Goal: Task Accomplishment & Management: Complete application form

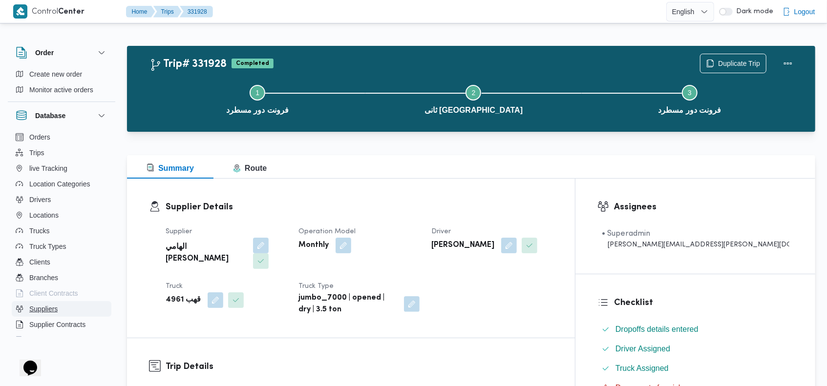
click at [39, 307] on span "Suppliers" at bounding box center [43, 309] width 28 height 12
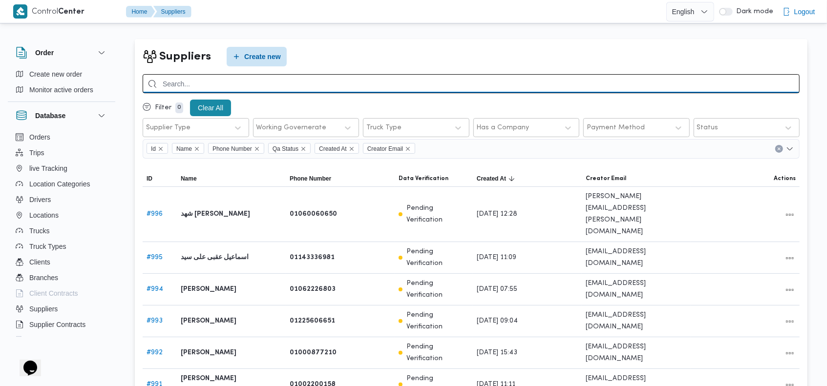
click at [646, 79] on input "search" at bounding box center [471, 83] width 657 height 19
type input "[PERSON_NAME]"
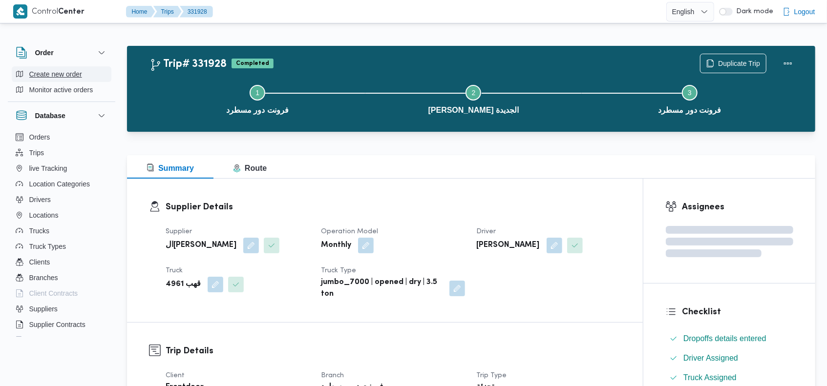
click at [46, 73] on span "Create new order" at bounding box center [55, 74] width 53 height 12
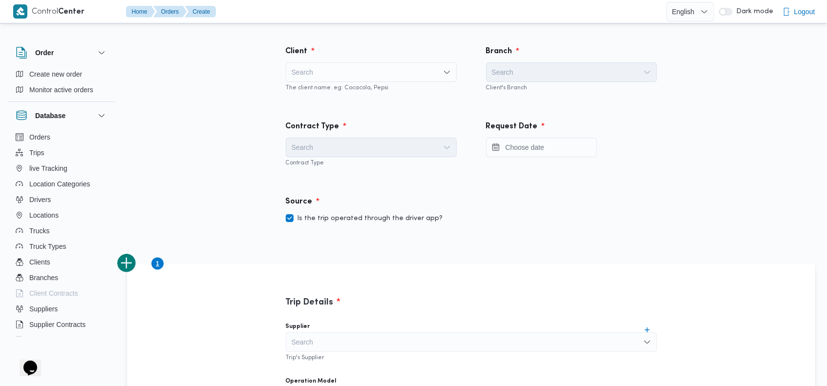
click at [348, 74] on div "Search" at bounding box center [371, 72] width 171 height 20
type input "fro"
click at [344, 88] on span "Fro ntdoor" at bounding box center [376, 90] width 147 height 12
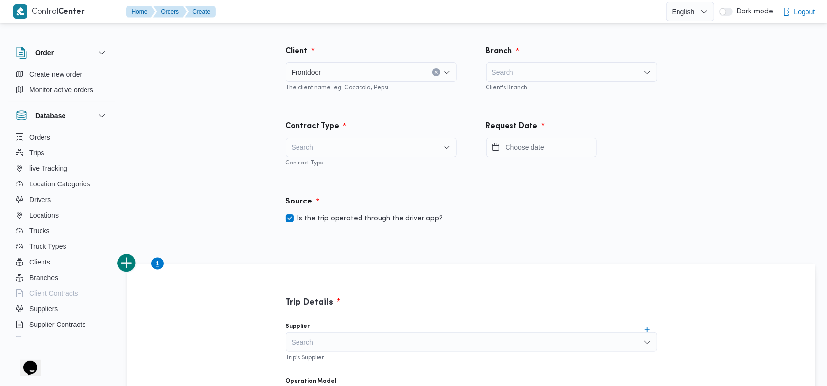
click at [533, 68] on div "Search" at bounding box center [571, 72] width 171 height 20
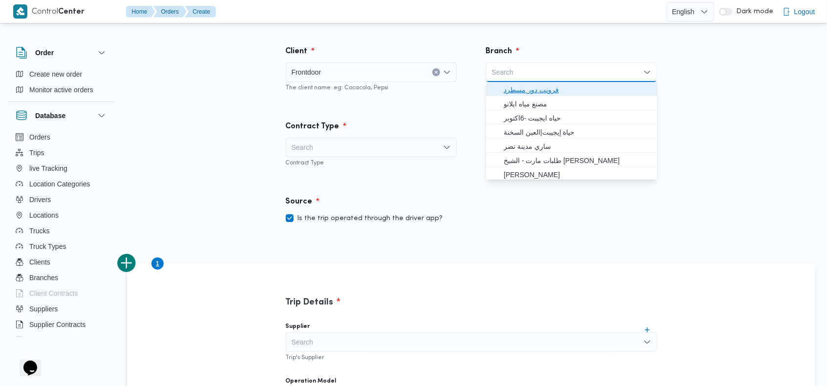
click at [533, 86] on span "فرونت دور مسطرد" at bounding box center [576, 90] width 147 height 12
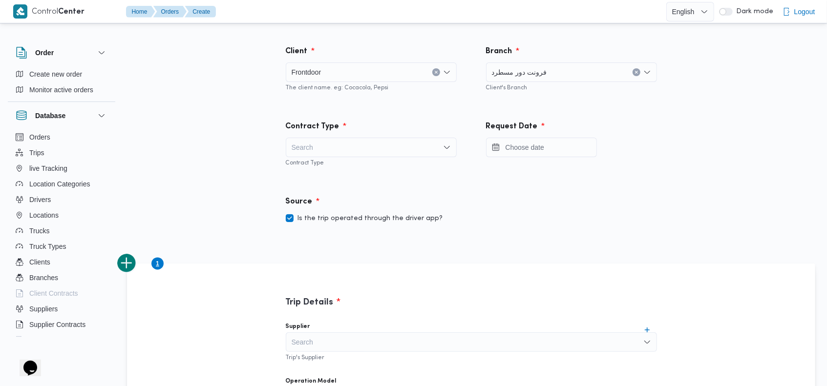
click at [634, 70] on icon "Clear input" at bounding box center [636, 72] width 4 height 4
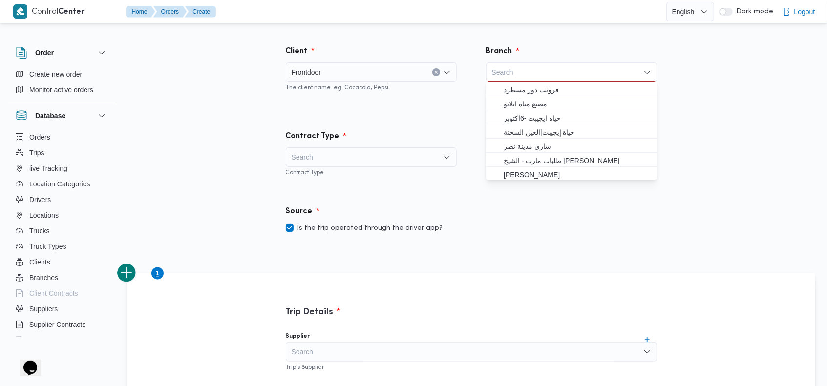
click at [598, 72] on div "Search Combo box. Selected. Combo box input. Search. Type some text or, to disp…" at bounding box center [571, 72] width 171 height 20
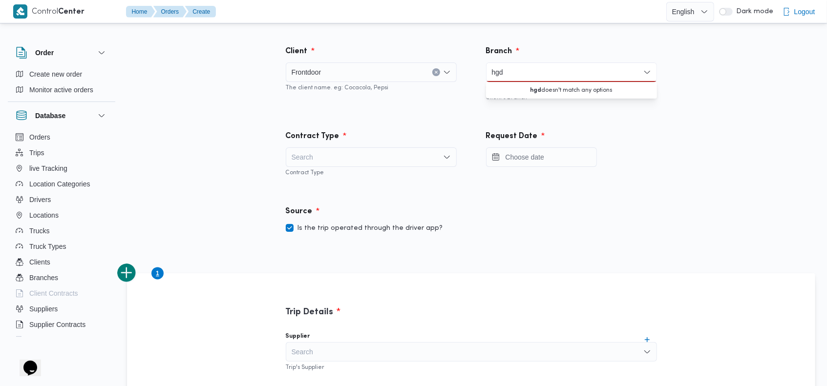
click at [502, 70] on input "hgd" at bounding box center [498, 72] width 13 height 12
type input "illa"
click at [513, 85] on span "شركه إلي" at bounding box center [576, 90] width 147 height 12
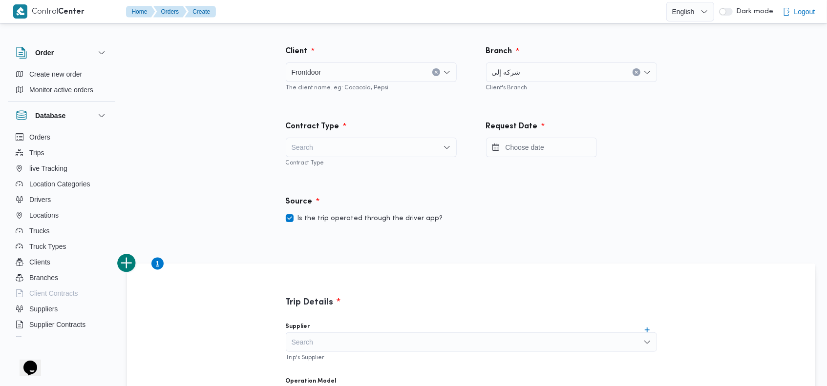
click at [355, 143] on div "Search" at bounding box center [371, 148] width 171 height 20
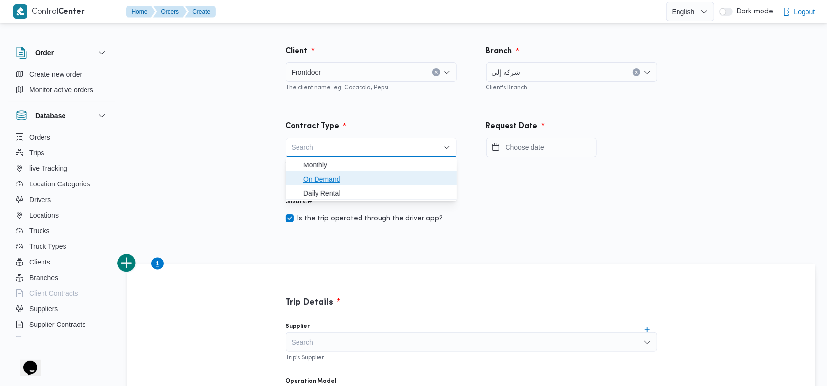
click at [338, 175] on span "On Demand" at bounding box center [376, 179] width 147 height 12
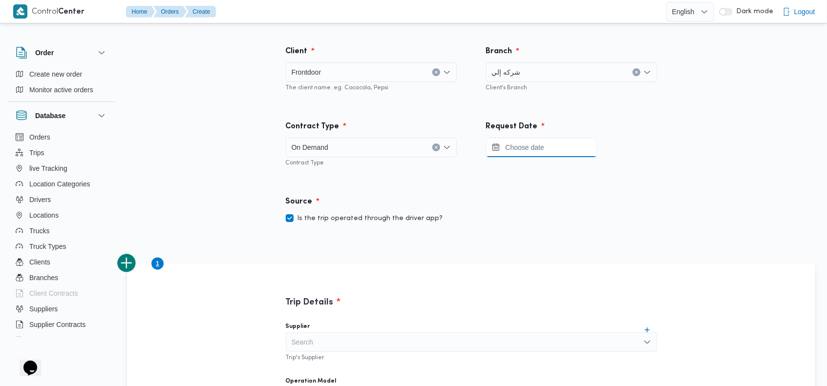
click at [513, 145] on input "Press the down key to open a popover containing a calendar." at bounding box center [541, 148] width 111 height 20
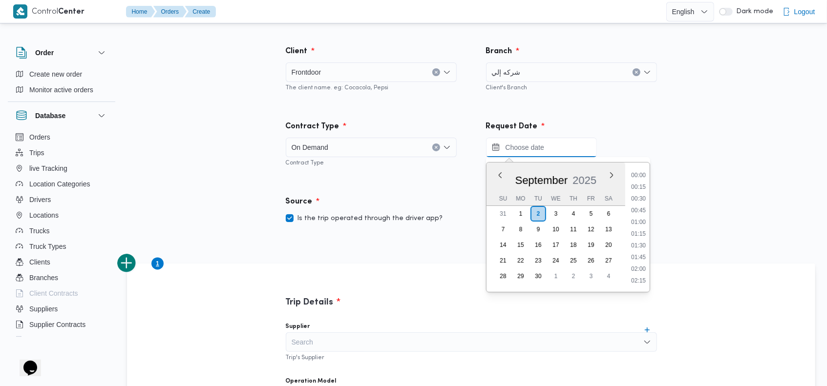
scroll to position [526, 0]
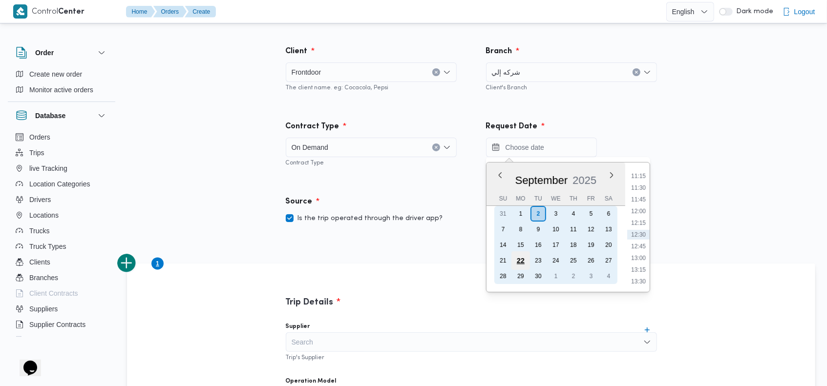
click at [512, 259] on div "22" at bounding box center [520, 260] width 19 height 19
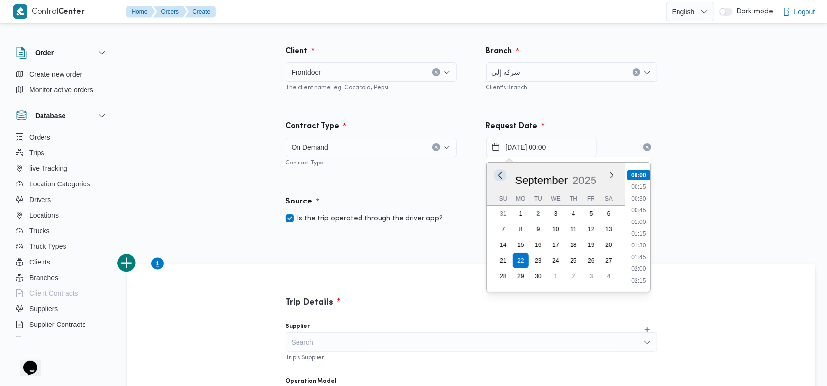
click at [500, 174] on button "Previous Month" at bounding box center [499, 174] width 9 height 9
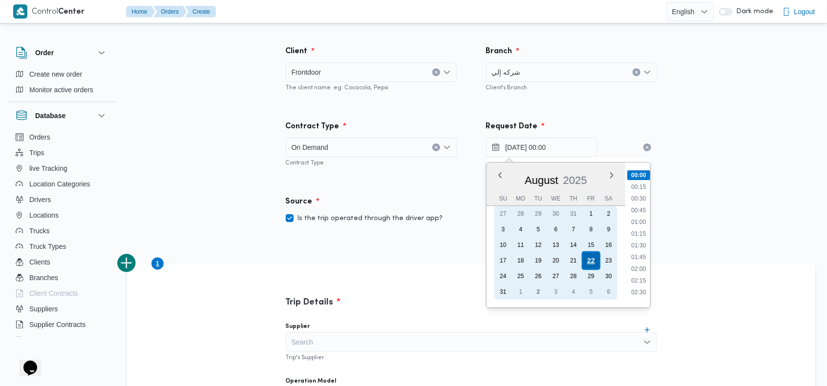
drag, startPoint x: 573, startPoint y: 272, endPoint x: 590, endPoint y: 258, distance: 21.9
click at [573, 271] on div "28" at bounding box center [573, 277] width 16 height 16
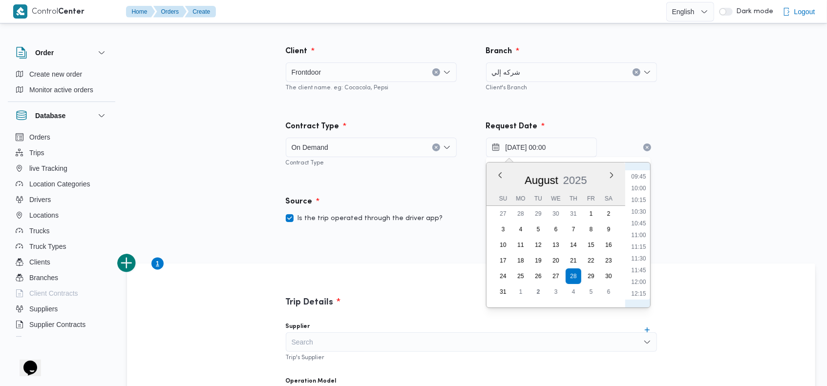
scroll to position [460, 0]
click at [644, 186] on li "10:00" at bounding box center [638, 184] width 22 height 10
type input "28/08/2025 10:00"
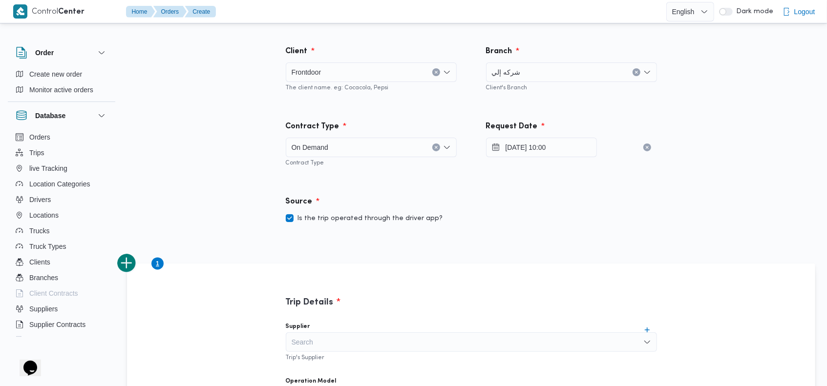
click at [356, 217] on label "Is the trip operated through the driver app?" at bounding box center [364, 219] width 157 height 12
checkbox input "false"
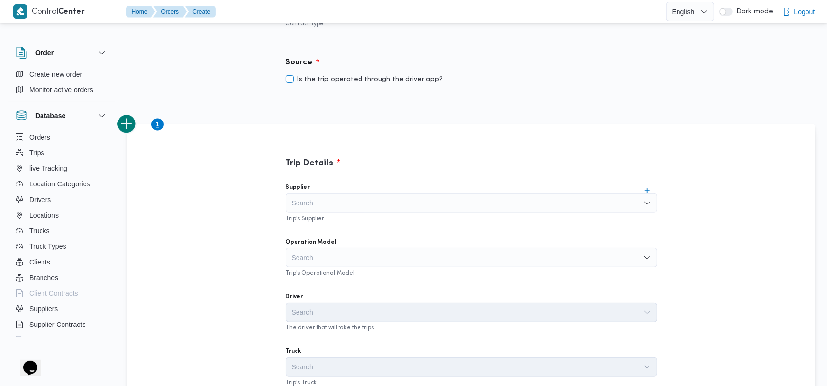
scroll to position [177, 0]
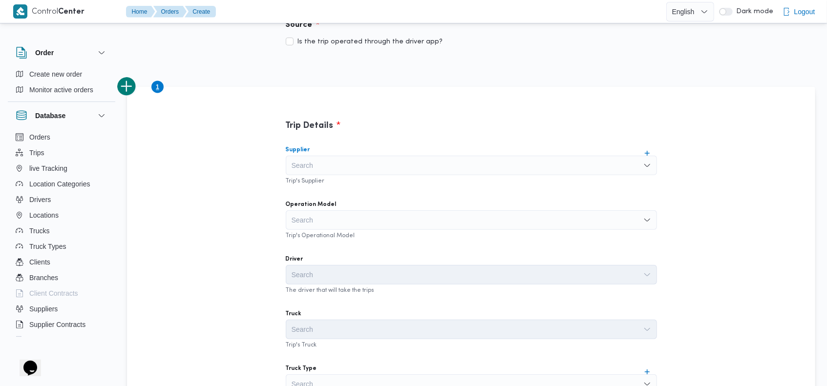
click at [441, 166] on div "Search" at bounding box center [471, 166] width 371 height 20
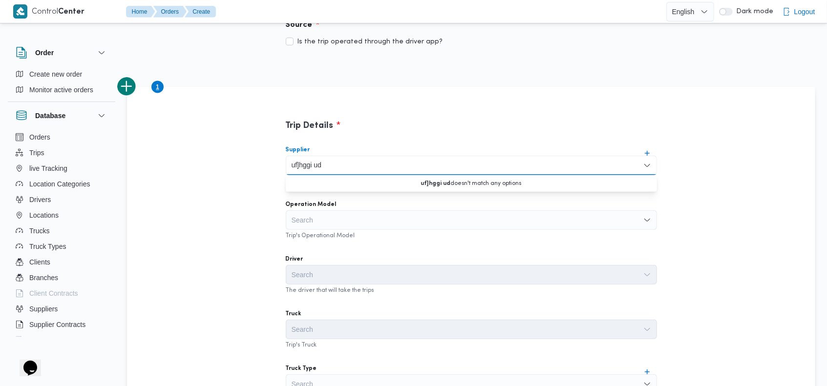
click at [318, 165] on input "uf]hggi ud" at bounding box center [307, 166] width 32 height 12
type input "u"
type input "[PERSON_NAME]"
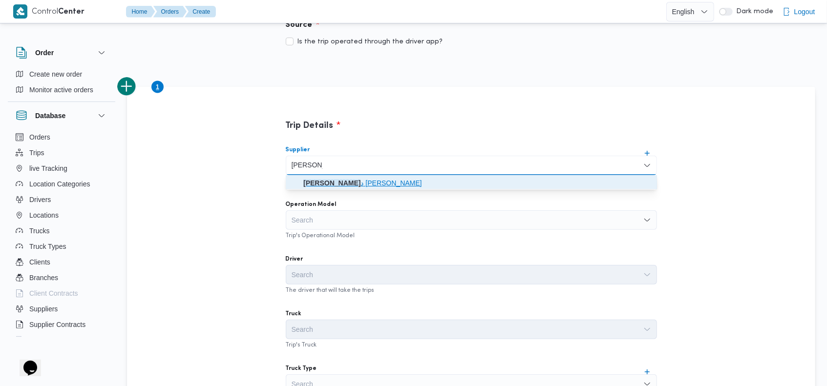
click at [340, 182] on span "عبدالله عي د عبدالسلام عبدالحافظ" at bounding box center [477, 183] width 348 height 12
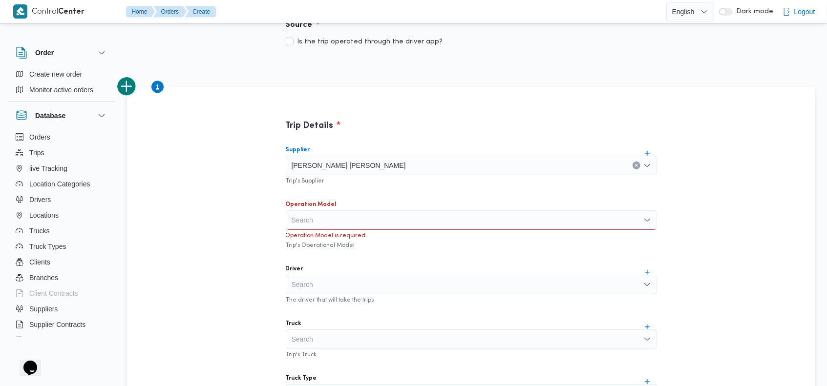
click at [342, 211] on div "Search" at bounding box center [471, 220] width 371 height 20
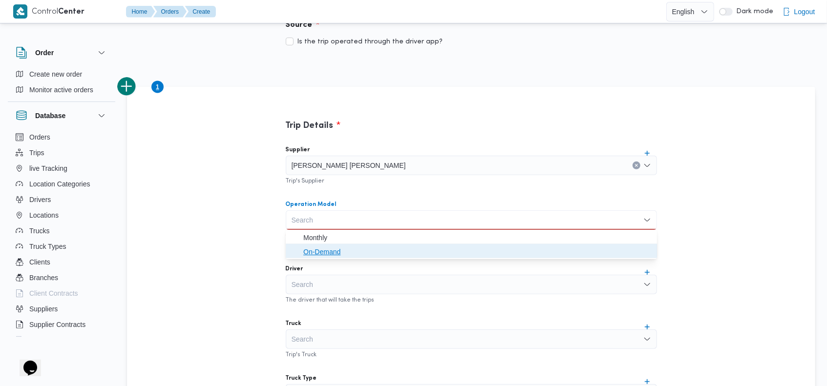
click at [333, 247] on span "On-Demand" at bounding box center [477, 252] width 348 height 12
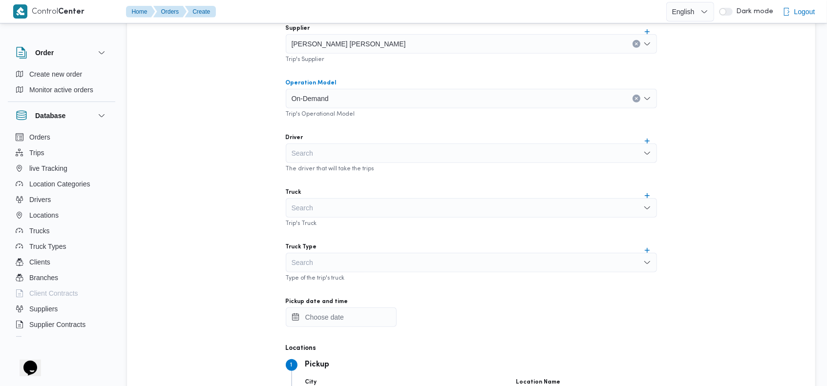
scroll to position [307, 0]
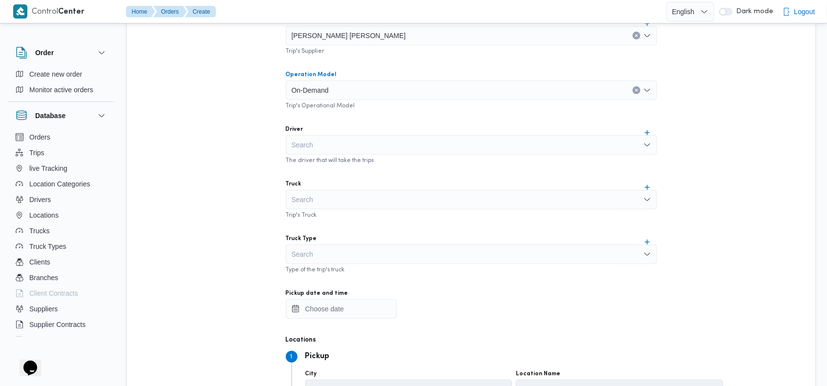
click at [339, 254] on div "Search" at bounding box center [471, 255] width 371 height 20
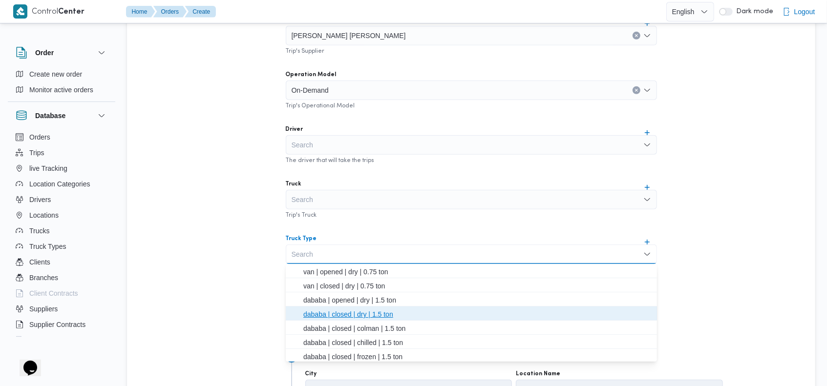
click at [379, 312] on span "dababa | closed | dry | 1.5 ton" at bounding box center [477, 315] width 348 height 12
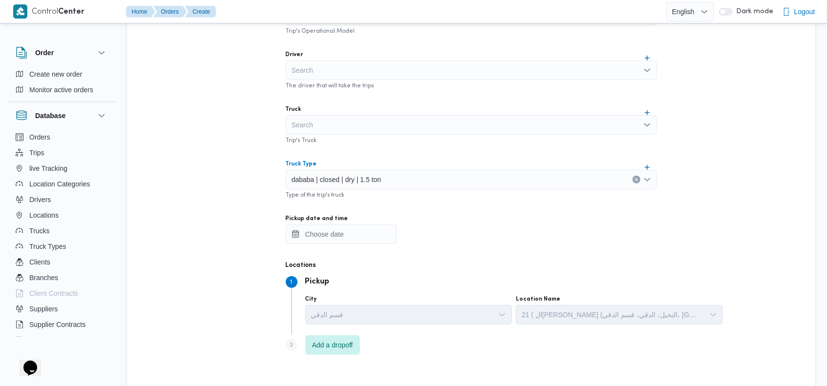
scroll to position [393, 0]
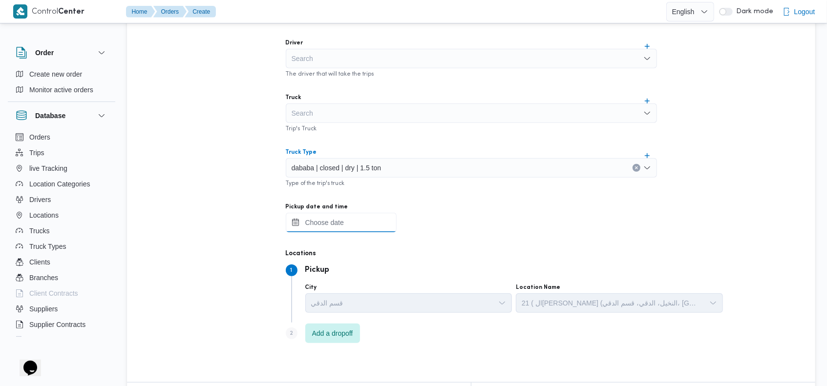
click at [344, 221] on input "Pickup date and time" at bounding box center [341, 223] width 111 height 20
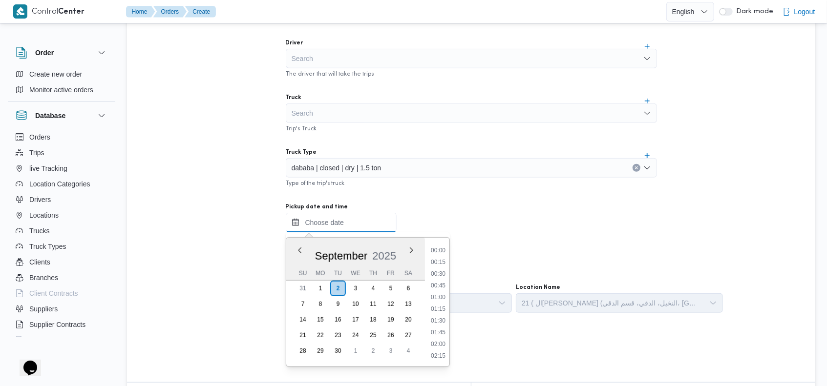
scroll to position [527, 0]
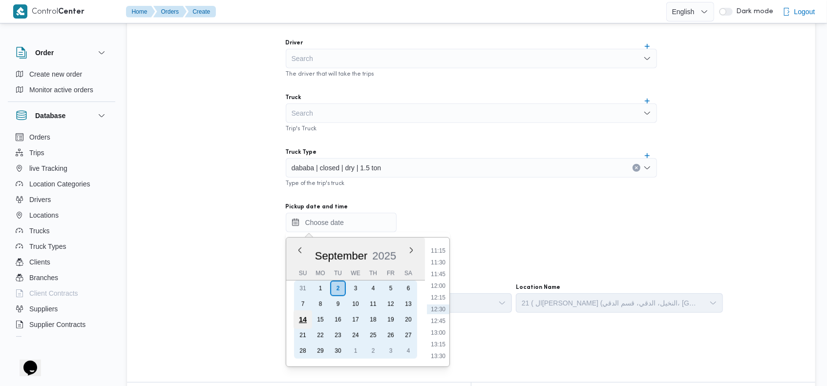
click at [303, 318] on div "14" at bounding box center [302, 320] width 19 height 19
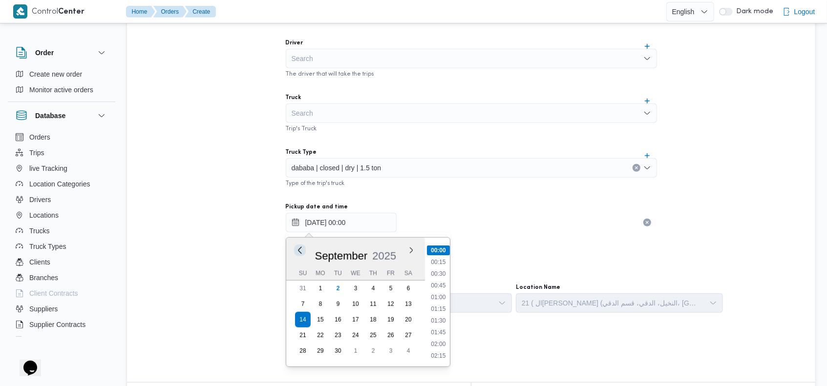
click at [302, 251] on button "Previous Month" at bounding box center [299, 250] width 9 height 9
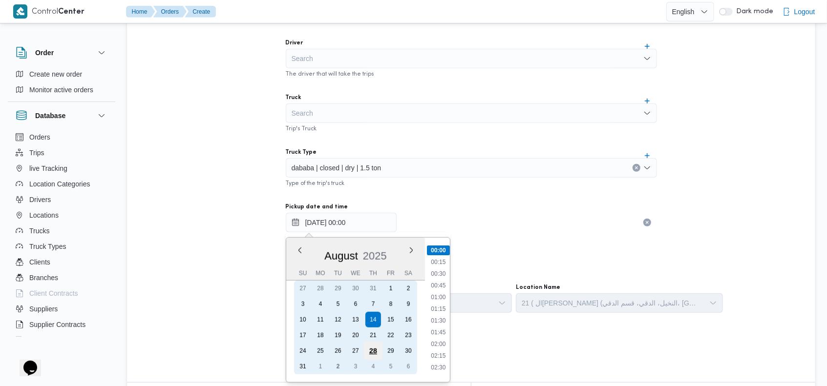
click at [372, 348] on div "28" at bounding box center [372, 351] width 19 height 19
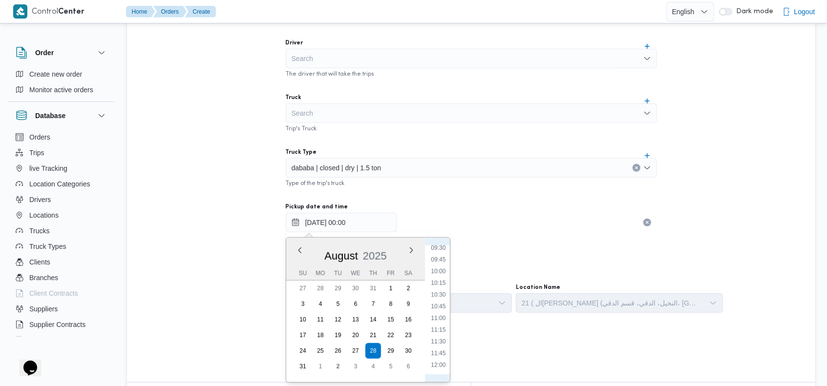
scroll to position [560, 0]
click at [440, 254] on li "12:00" at bounding box center [438, 254] width 22 height 10
type input "28/08/2025 12:00"
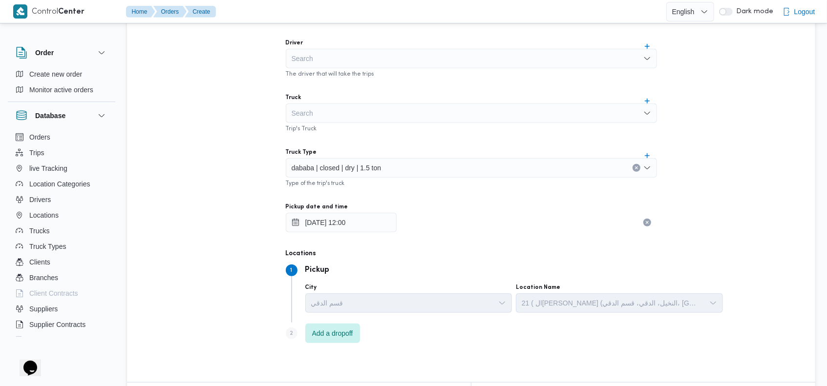
click at [511, 253] on dt "Locations" at bounding box center [505, 254] width 439 height 12
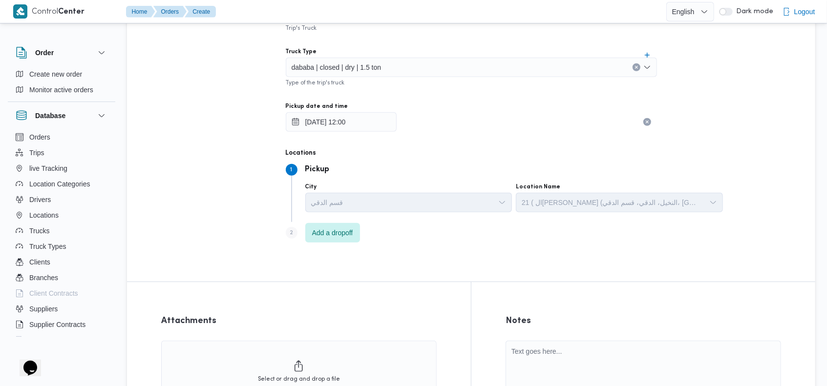
scroll to position [534, 0]
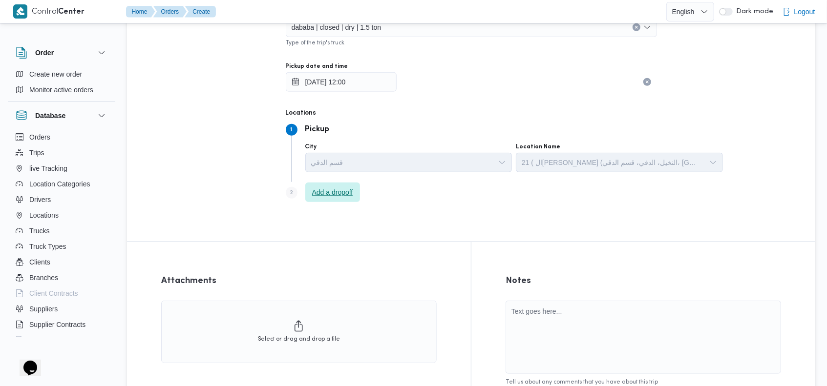
click at [332, 185] on span "Add a dropoff" at bounding box center [332, 193] width 55 height 20
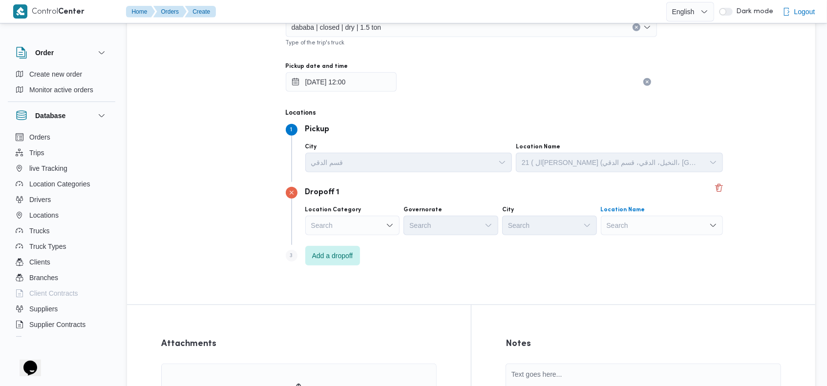
click at [601, 223] on div "Search" at bounding box center [662, 226] width 122 height 20
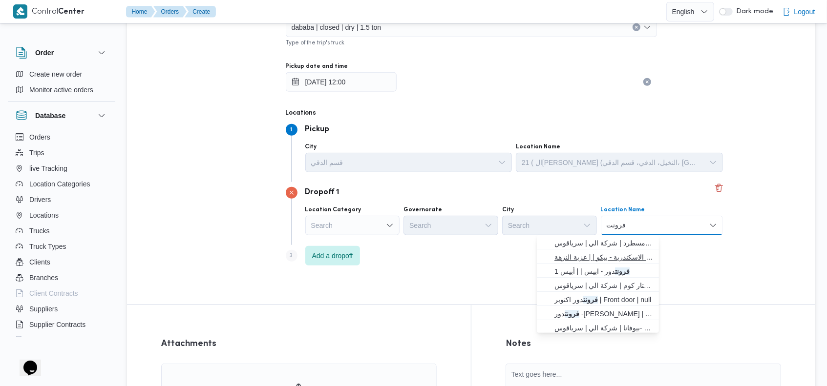
type input "فرونت"
click at [594, 260] on span "مخزن فرونت دور الاسكندرية - بيكو | | عزبة النزهة" at bounding box center [603, 257] width 99 height 12
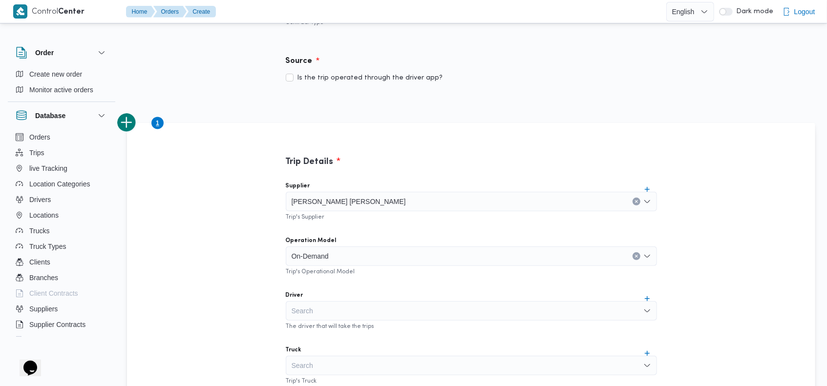
scroll to position [681, 0]
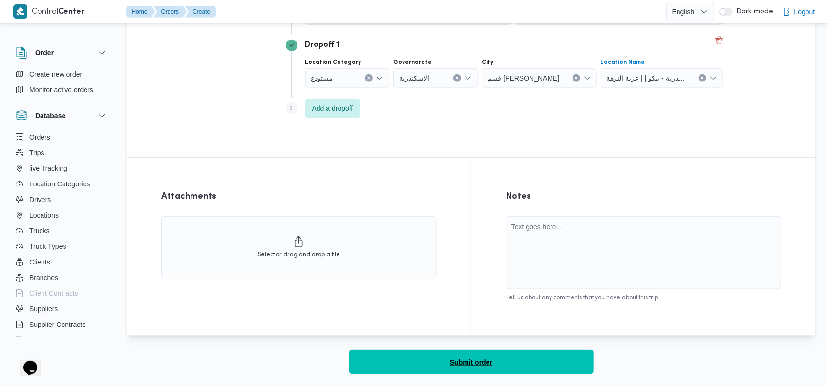
click at [443, 366] on button "Submit order" at bounding box center [471, 362] width 244 height 24
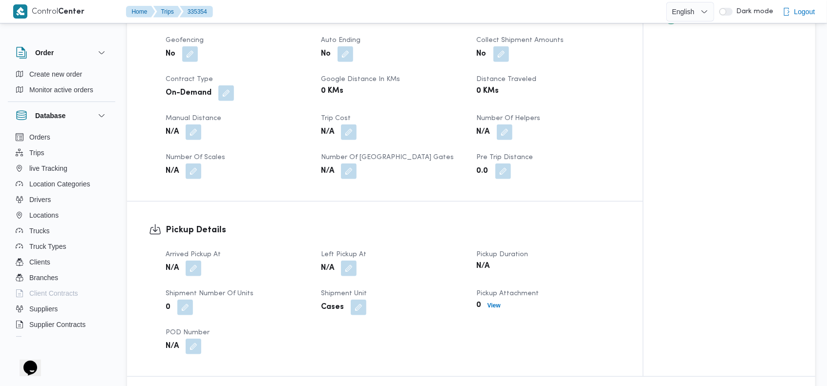
scroll to position [451, 0]
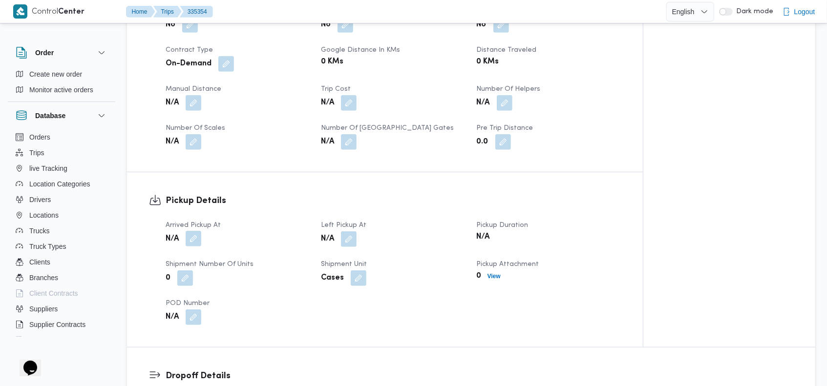
click at [191, 231] on button "button" at bounding box center [194, 239] width 16 height 16
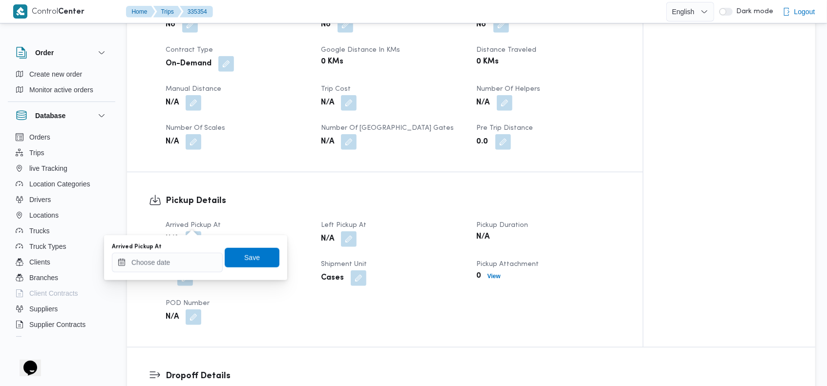
click at [171, 272] on div "Arrived Pickup At Save" at bounding box center [195, 257] width 169 height 31
click at [171, 268] on input "Arrived Pickup At" at bounding box center [167, 263] width 111 height 20
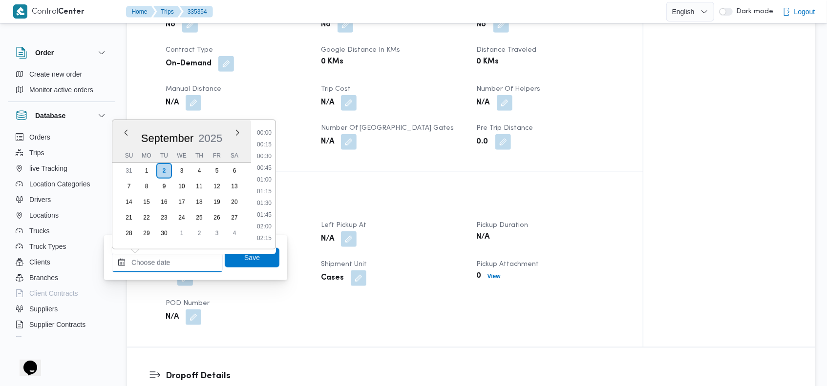
scroll to position [527, 0]
click at [128, 134] on button "Previous Month" at bounding box center [125, 132] width 9 height 9
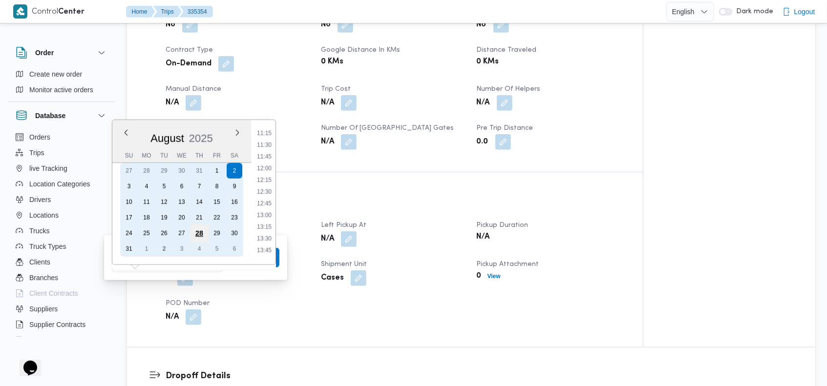
click at [203, 229] on div "28" at bounding box center [199, 233] width 19 height 19
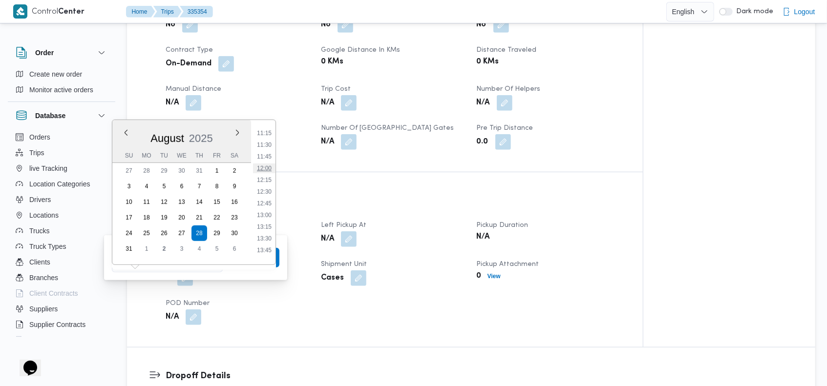
click at [267, 167] on li "12:00" at bounding box center [264, 169] width 22 height 10
type input "28/08/2025 12:00"
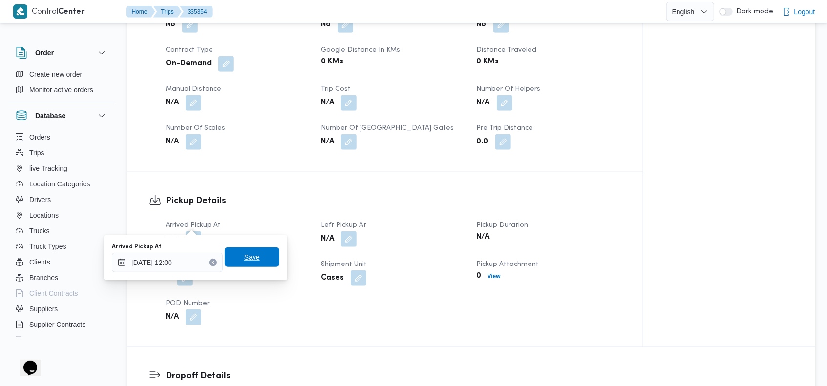
click at [246, 252] on span "Save" at bounding box center [252, 257] width 16 height 12
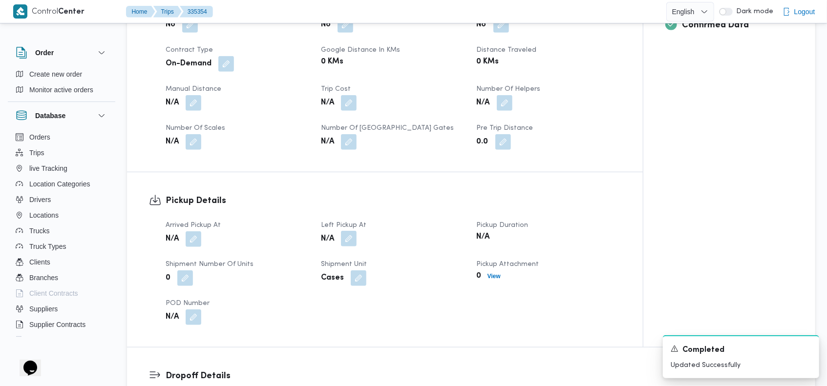
click at [348, 231] on button "button" at bounding box center [349, 239] width 16 height 16
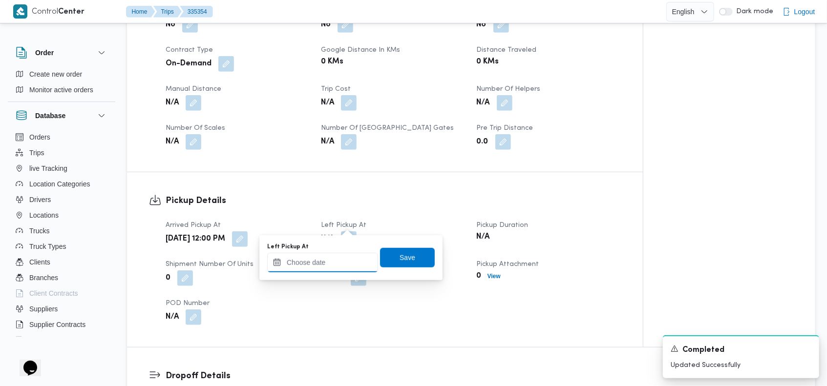
click at [330, 261] on input "Left Pickup At" at bounding box center [322, 263] width 111 height 20
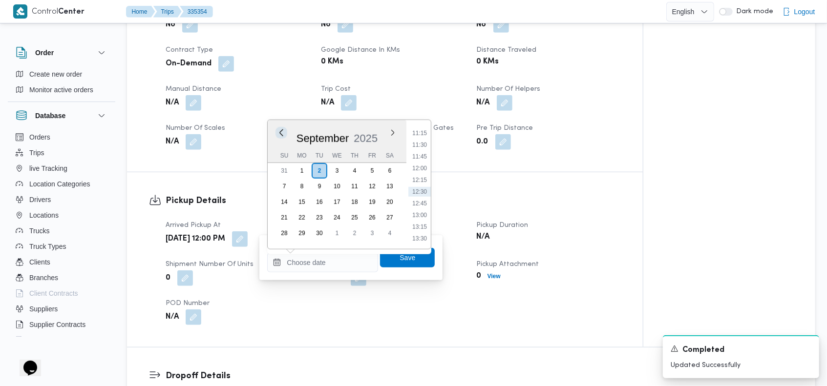
click at [282, 134] on button "Previous Month" at bounding box center [281, 132] width 9 height 9
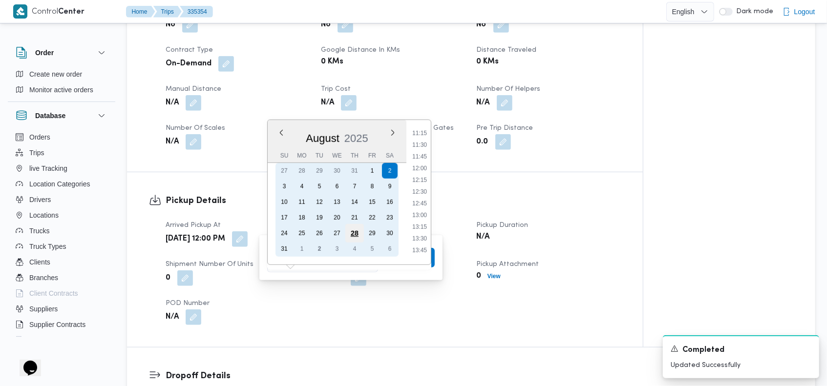
click at [353, 229] on div "28" at bounding box center [354, 233] width 19 height 19
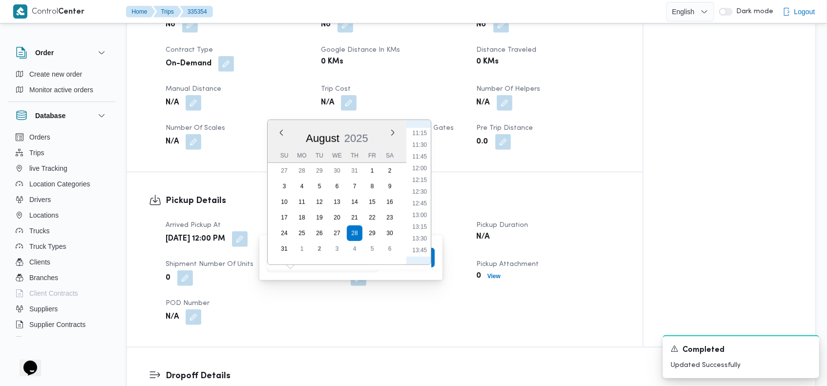
click at [422, 232] on ul "00:00 00:15 00:30 00:45 01:00 01:15 01:30 01:45 02:00 02:15 02:30 02:45 03:00 0…" at bounding box center [419, 192] width 22 height 129
click at [422, 237] on li "13:30" at bounding box center [419, 239] width 22 height 10
type input "28/08/2025 13:30"
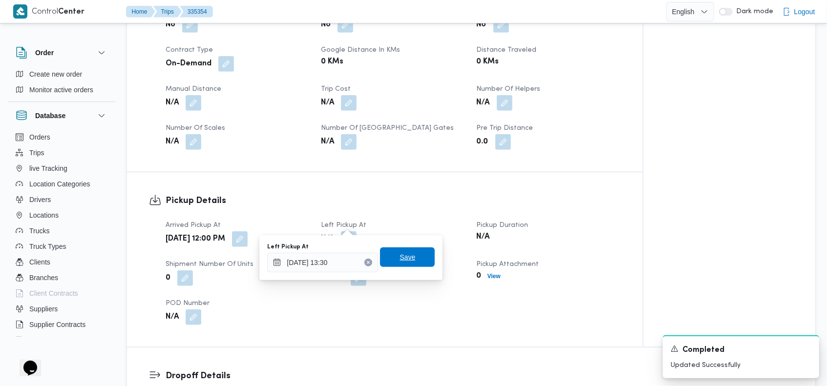
click at [402, 250] on span "Save" at bounding box center [407, 258] width 55 height 20
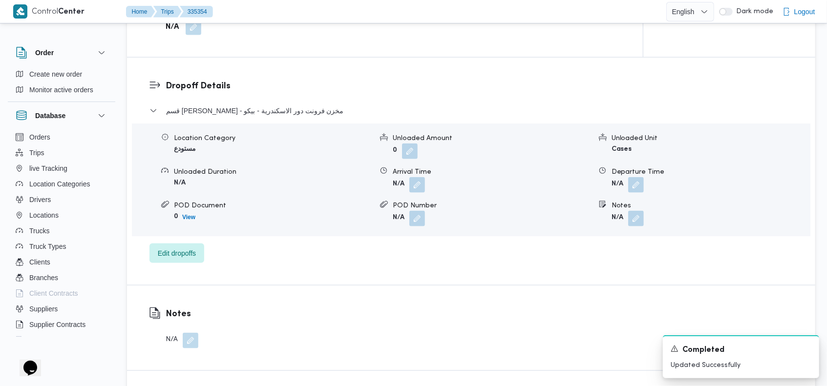
scroll to position [746, 0]
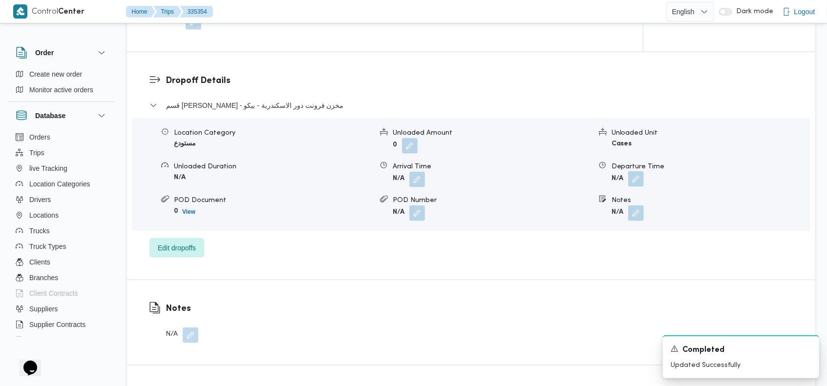
click at [635, 171] on button "button" at bounding box center [636, 179] width 16 height 16
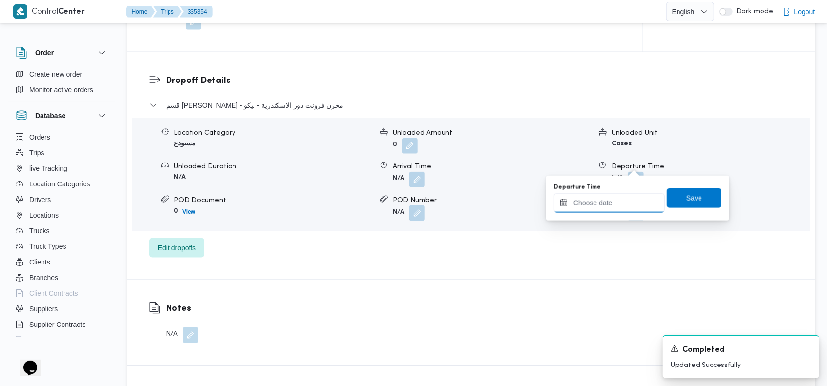
click at [609, 200] on input "Departure Time" at bounding box center [609, 203] width 111 height 20
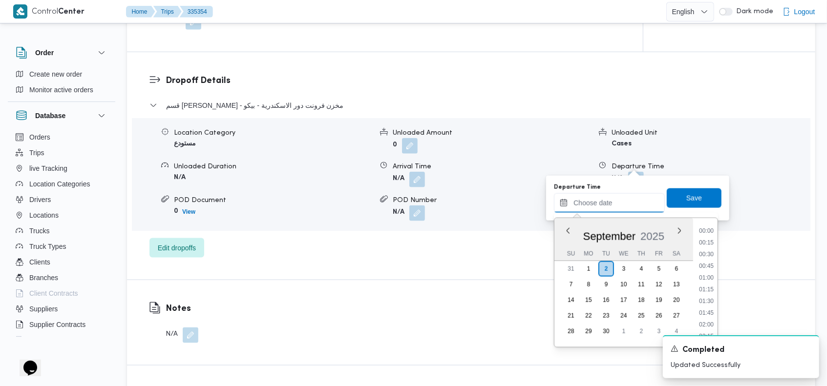
scroll to position [527, 0]
click at [568, 232] on button "Previous Month" at bounding box center [567, 230] width 9 height 9
type input "02/08/2025 12:35"
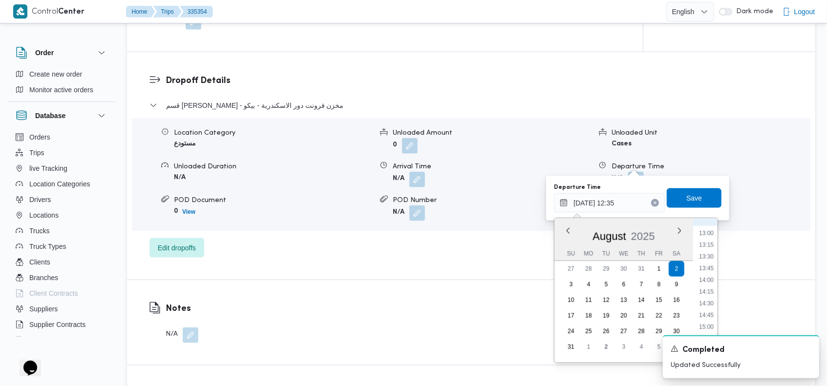
scroll to position [620, 0]
click at [644, 331] on div "A new notification appears Completed Updated Successfully" at bounding box center [728, 357] width 195 height 59
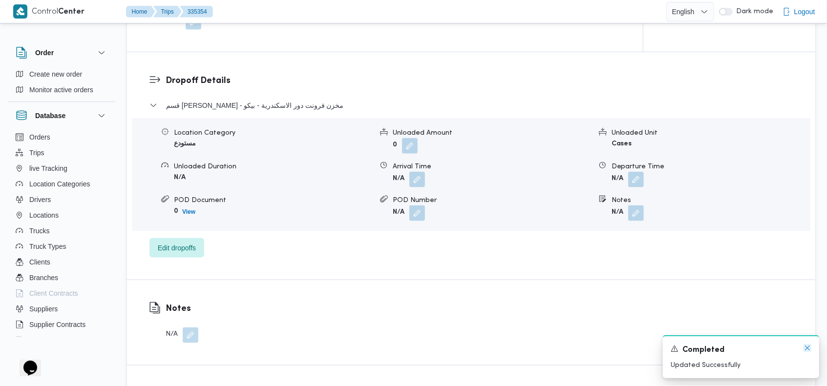
click at [809, 346] on icon "Dismiss toast" at bounding box center [807, 348] width 8 height 8
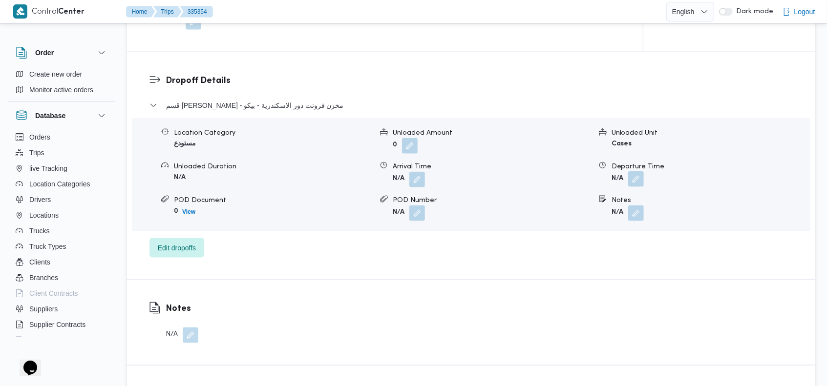
drag, startPoint x: 635, startPoint y: 162, endPoint x: 634, endPoint y: 169, distance: 7.4
click at [635, 171] on button "button" at bounding box center [636, 179] width 16 height 16
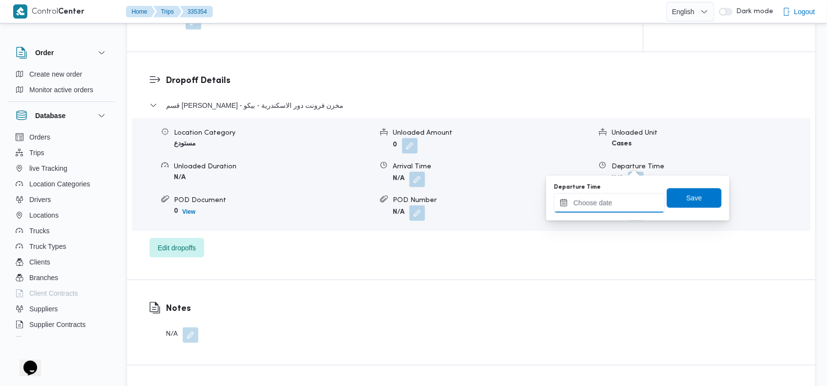
click at [610, 207] on input "Departure Time" at bounding box center [609, 203] width 111 height 20
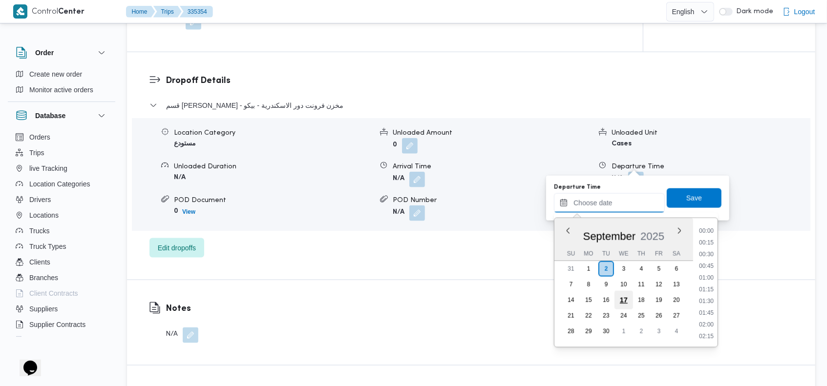
scroll to position [527, 0]
click at [568, 232] on button "Previous Month" at bounding box center [567, 230] width 9 height 9
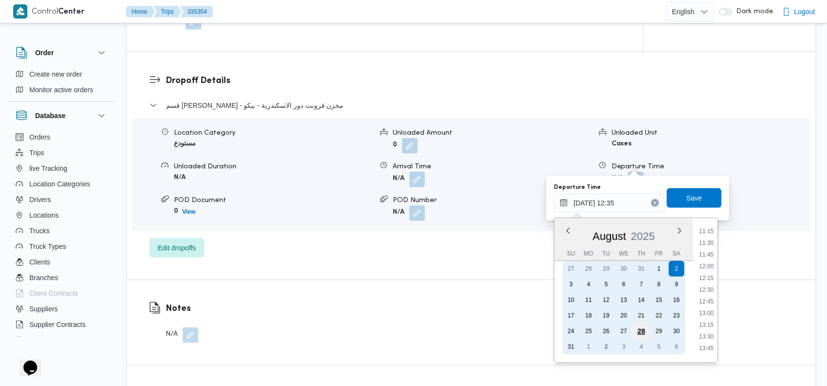
click at [641, 331] on div "28" at bounding box center [641, 331] width 19 height 19
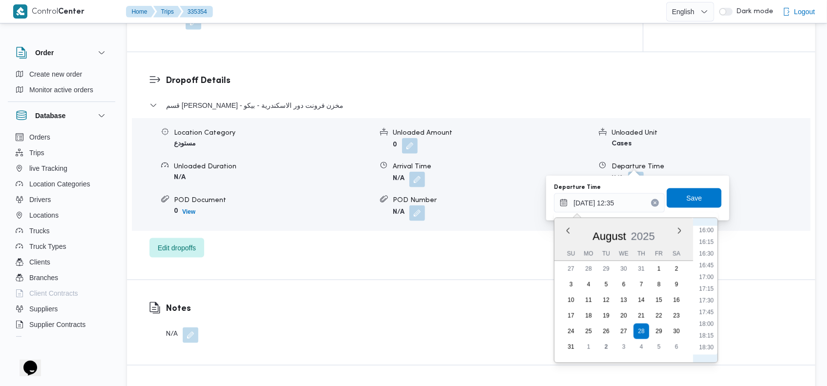
scroll to position [863, 0]
click at [703, 336] on li "20:45" at bounding box center [706, 341] width 22 height 10
type input "28/08/2025 20:45"
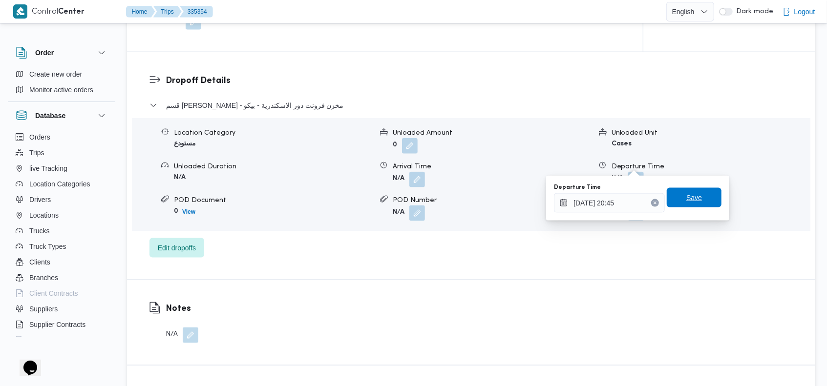
click at [687, 197] on span "Save" at bounding box center [694, 198] width 16 height 12
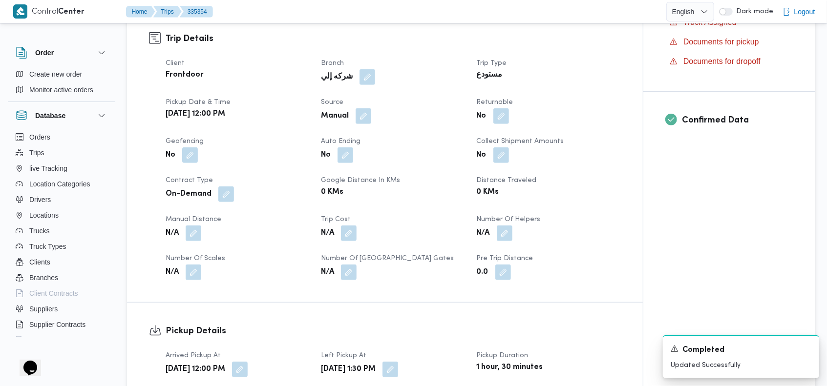
scroll to position [363, 0]
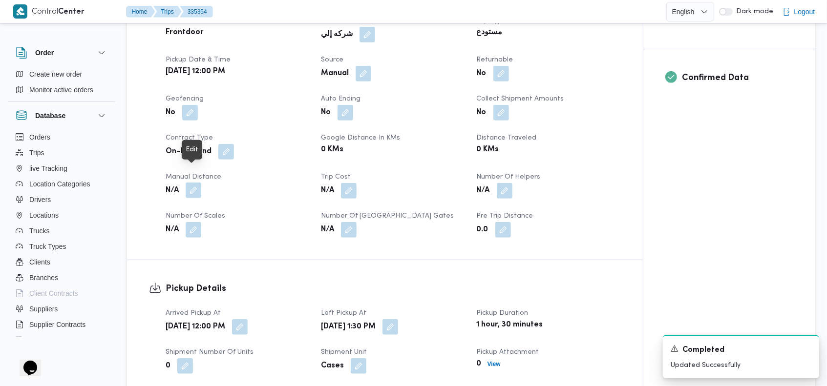
click at [188, 183] on button "button" at bounding box center [194, 191] width 16 height 16
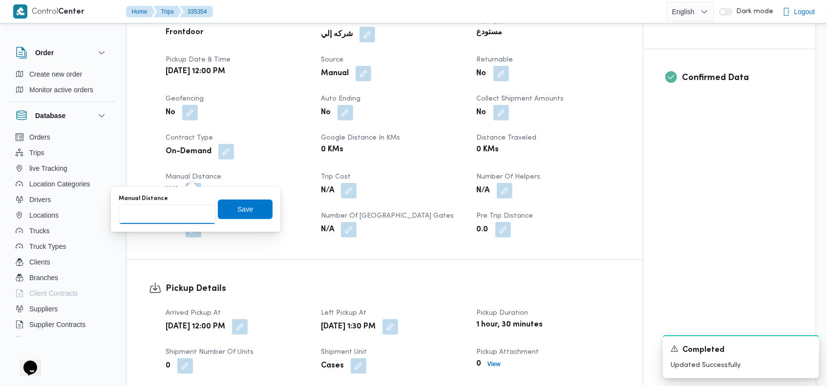
click at [172, 209] on input "Manual Distance" at bounding box center [167, 215] width 97 height 20
type input "245"
click at [225, 205] on span "Save" at bounding box center [245, 209] width 55 height 20
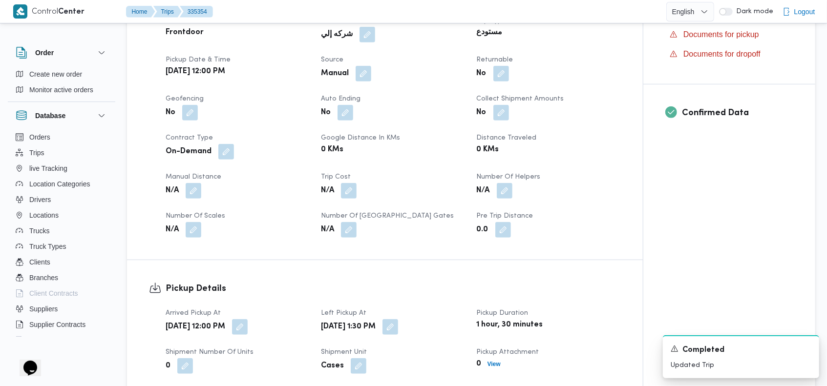
scroll to position [0, 0]
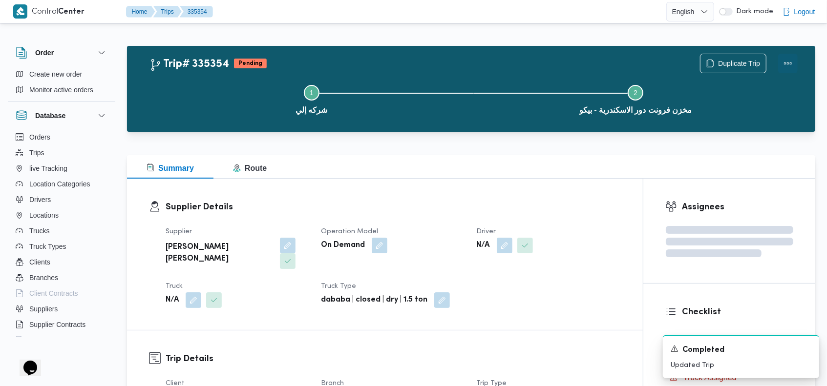
click at [791, 61] on button "Actions" at bounding box center [788, 64] width 20 height 20
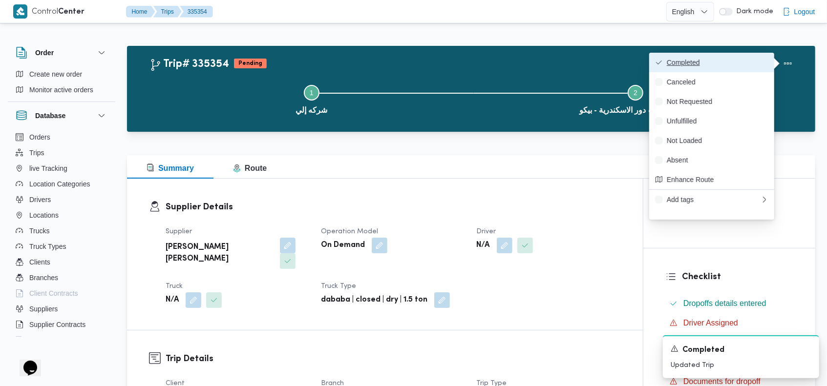
click at [752, 60] on span "Completed" at bounding box center [717, 63] width 102 height 8
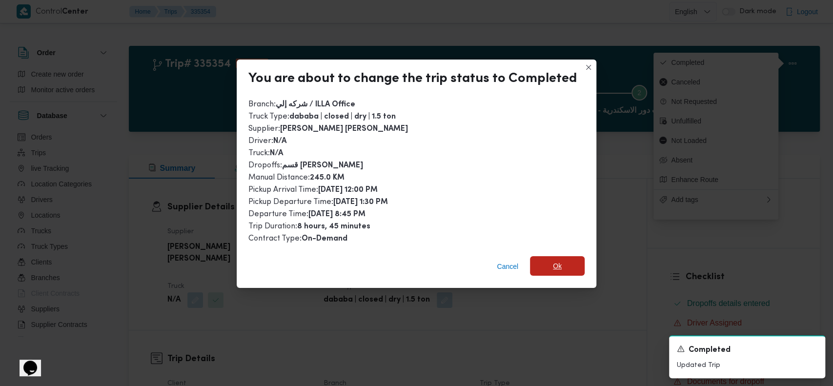
click at [544, 261] on span "Ok" at bounding box center [557, 266] width 55 height 20
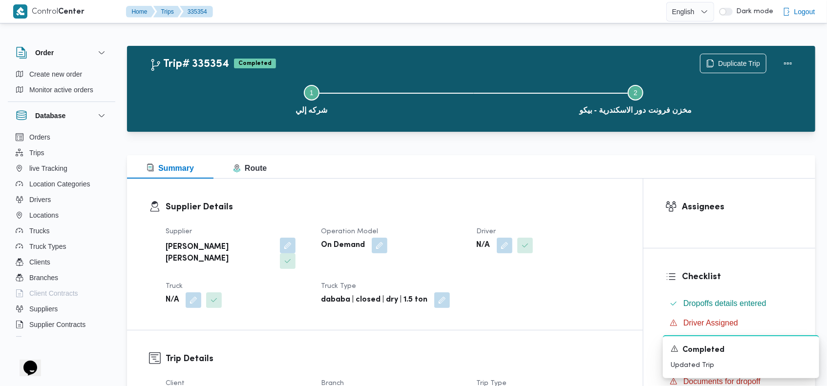
click at [499, 65] on div "Trip# 335354 Completed Duplicate Trip" at bounding box center [473, 64] width 648 height 20
click at [502, 245] on button "button" at bounding box center [505, 245] width 16 height 16
click at [484, 283] on div "Search" at bounding box center [484, 285] width 73 height 20
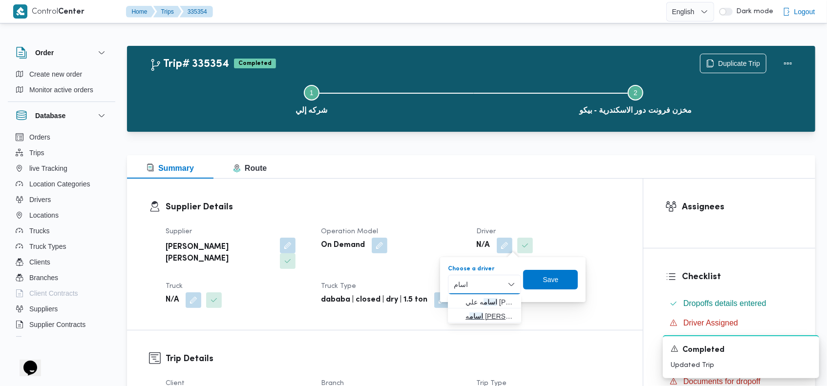
type input "اسام"
click at [484, 312] on span "اسام ه محمد محمود احمد" at bounding box center [490, 317] width 50 height 12
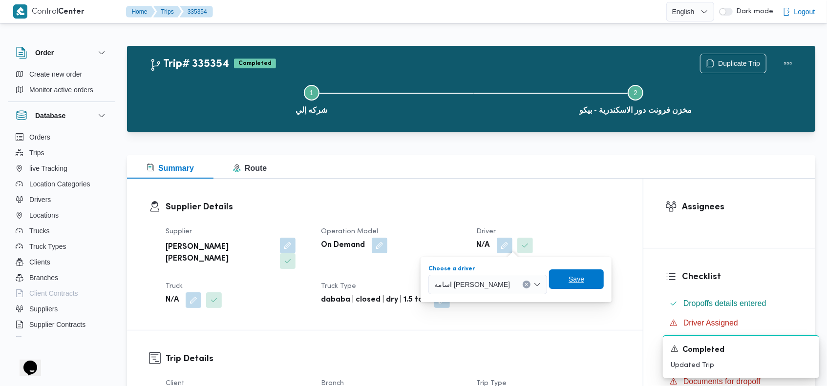
click at [555, 279] on span "Save" at bounding box center [576, 280] width 55 height 20
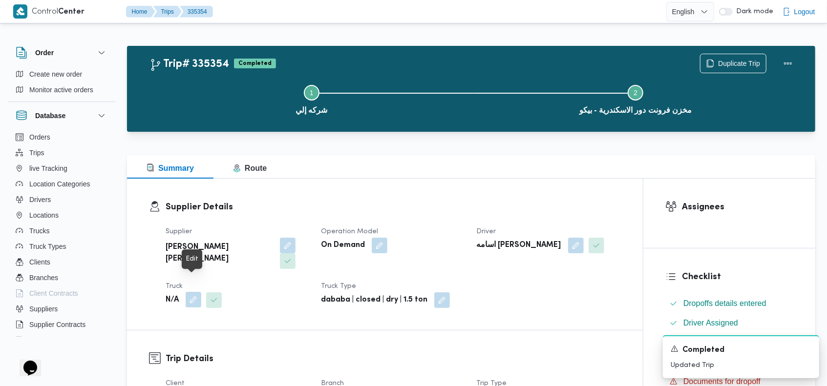
click at [190, 292] on button "button" at bounding box center [194, 300] width 16 height 16
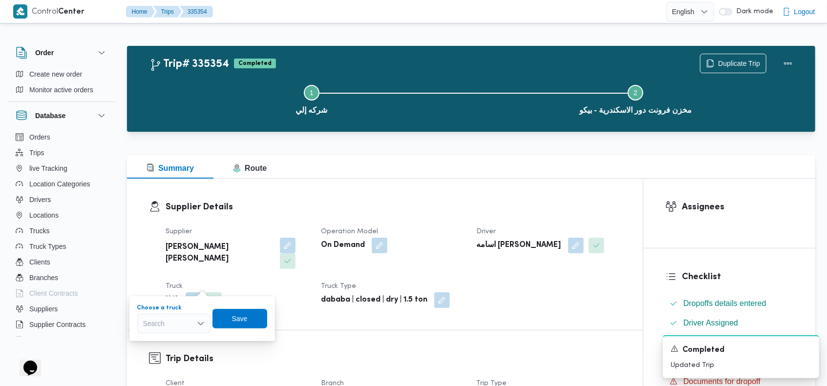
click at [173, 322] on div "Search" at bounding box center [173, 324] width 73 height 20
type input "61"
click at [174, 370] on span "فجم 61 94 | null" at bounding box center [180, 370] width 50 height 12
click at [250, 319] on span "Save" at bounding box center [247, 318] width 16 height 12
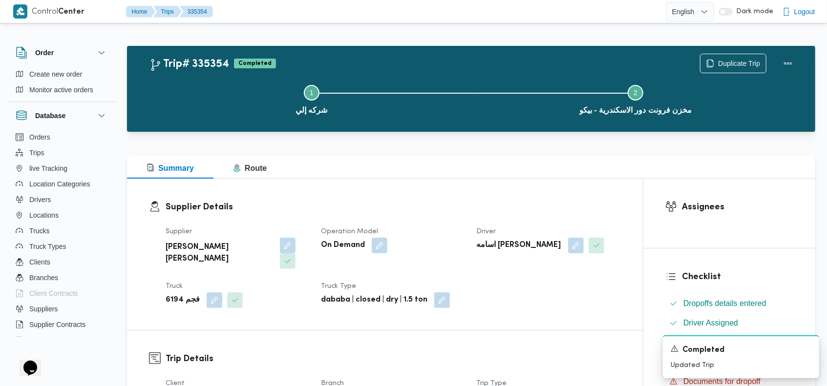
click at [457, 145] on div at bounding box center [471, 150] width 688 height 12
click at [408, 62] on div "Trip# 335354 Completed Duplicate Trip" at bounding box center [473, 64] width 648 height 20
click at [789, 61] on button "Actions" at bounding box center [788, 63] width 20 height 20
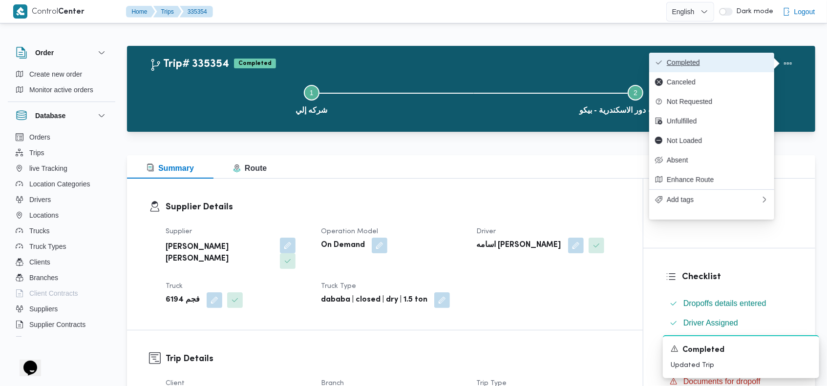
click at [752, 61] on span "Completed" at bounding box center [717, 63] width 102 height 8
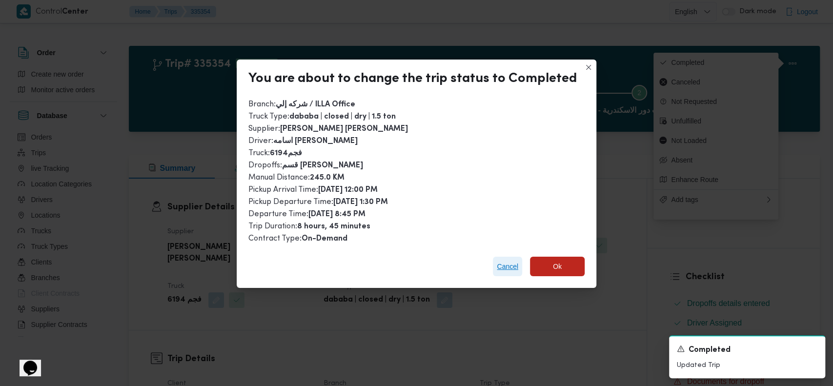
click at [502, 267] on span "Cancel" at bounding box center [507, 267] width 21 height 12
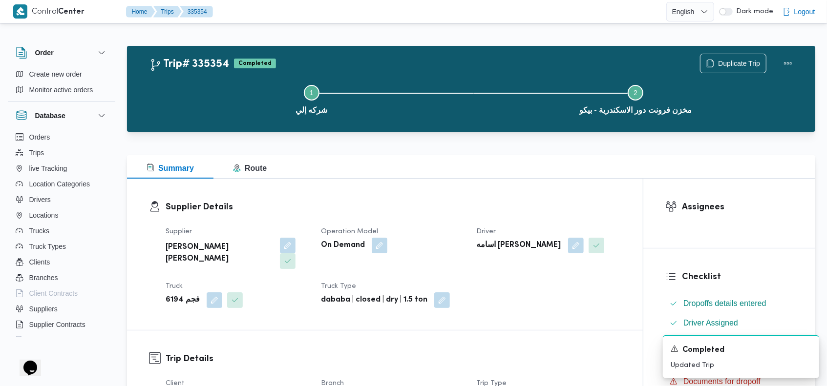
click at [487, 71] on div "Step 1 is incomplete 1 شركه إلي Step 2 is incomplete 2 مخزن فرونت دور الاسكندري…" at bounding box center [474, 98] width 660 height 62
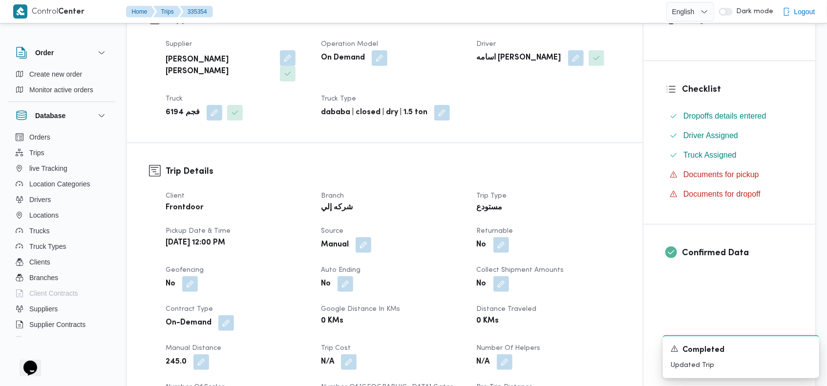
scroll to position [78, 0]
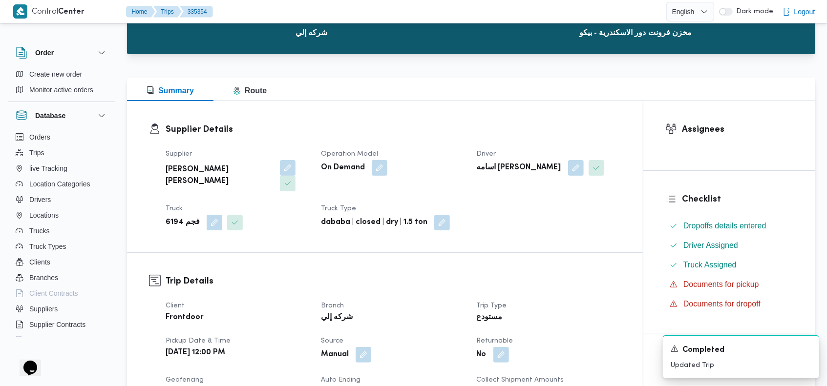
click at [524, 67] on div at bounding box center [471, 72] width 688 height 12
